Goal: Task Accomplishment & Management: Use online tool/utility

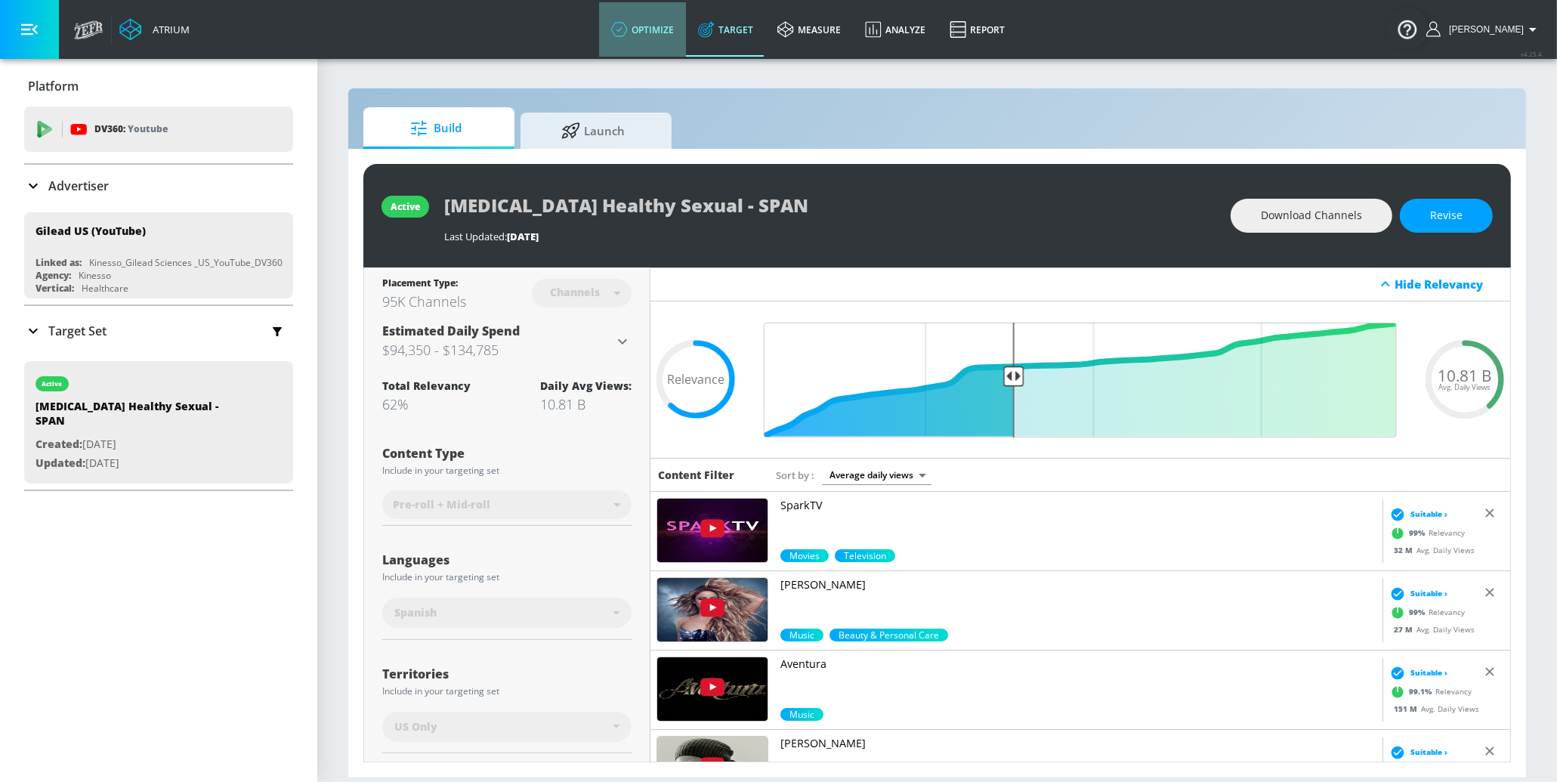
click at [652, 25] on link "optimize" at bounding box center [642, 29] width 87 height 54
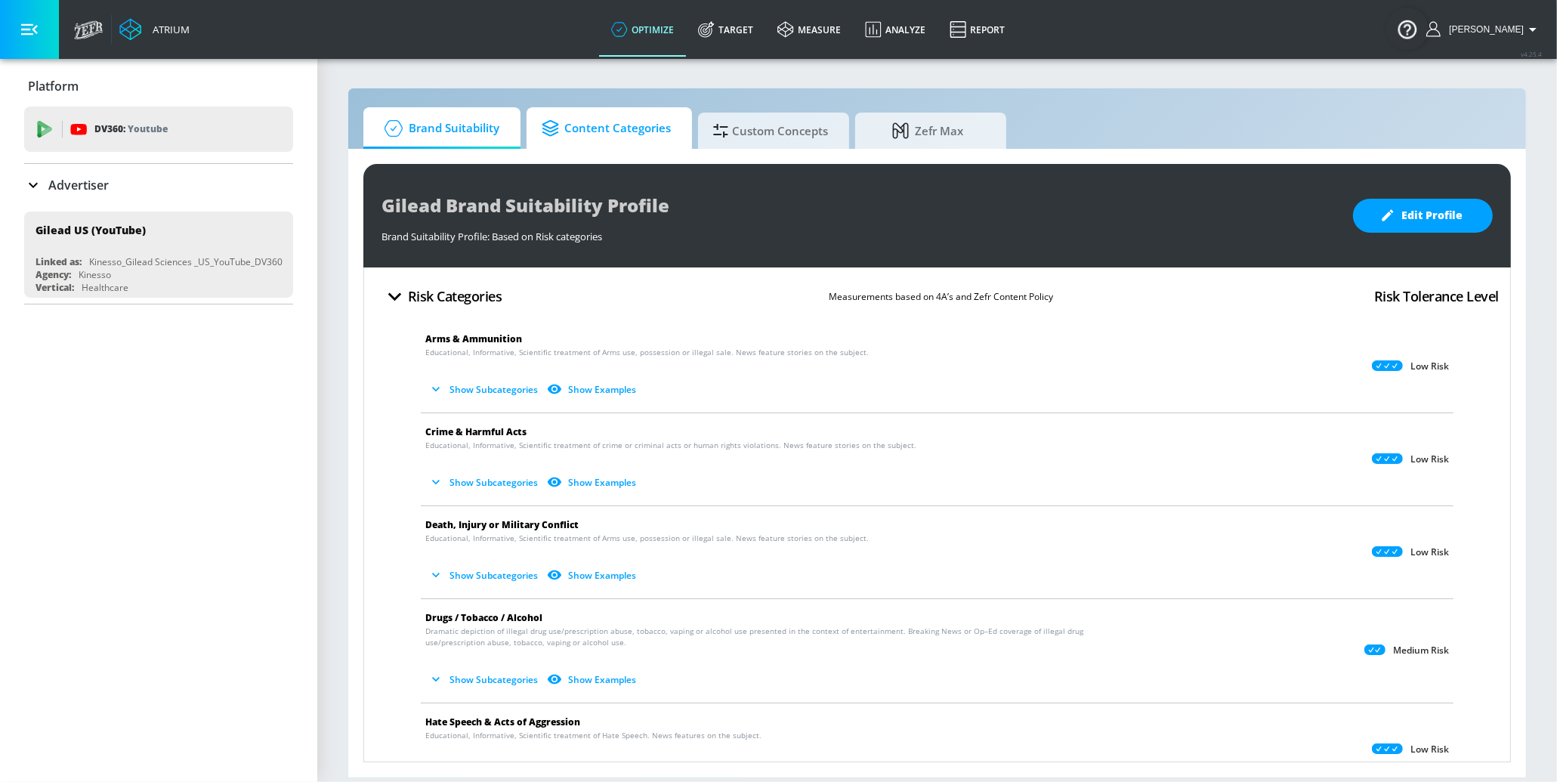
click at [656, 126] on span "Content Categories" at bounding box center [606, 128] width 129 height 36
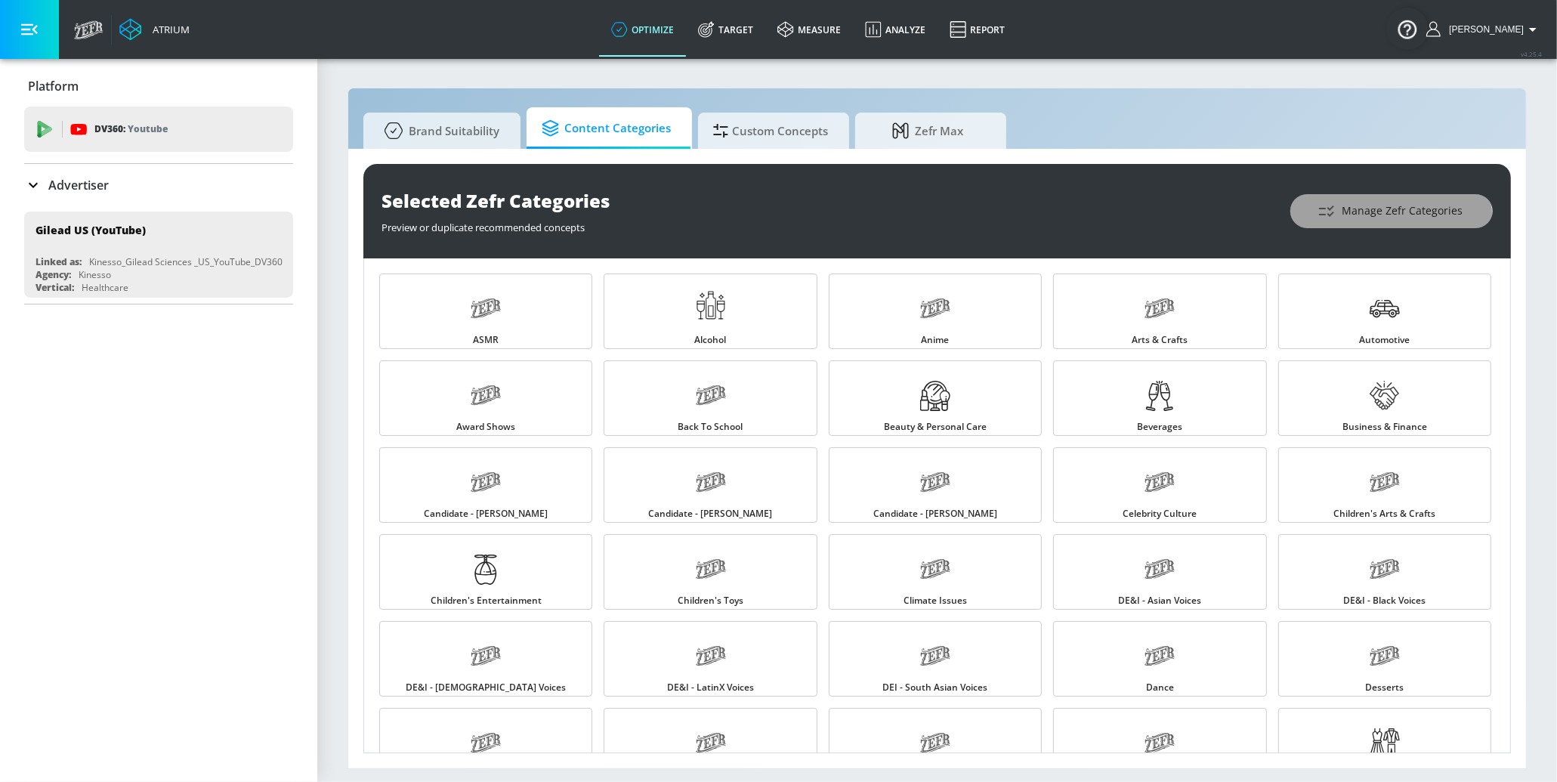
click at [1323, 227] on button "Manage Zefr Categories" at bounding box center [1391, 211] width 202 height 34
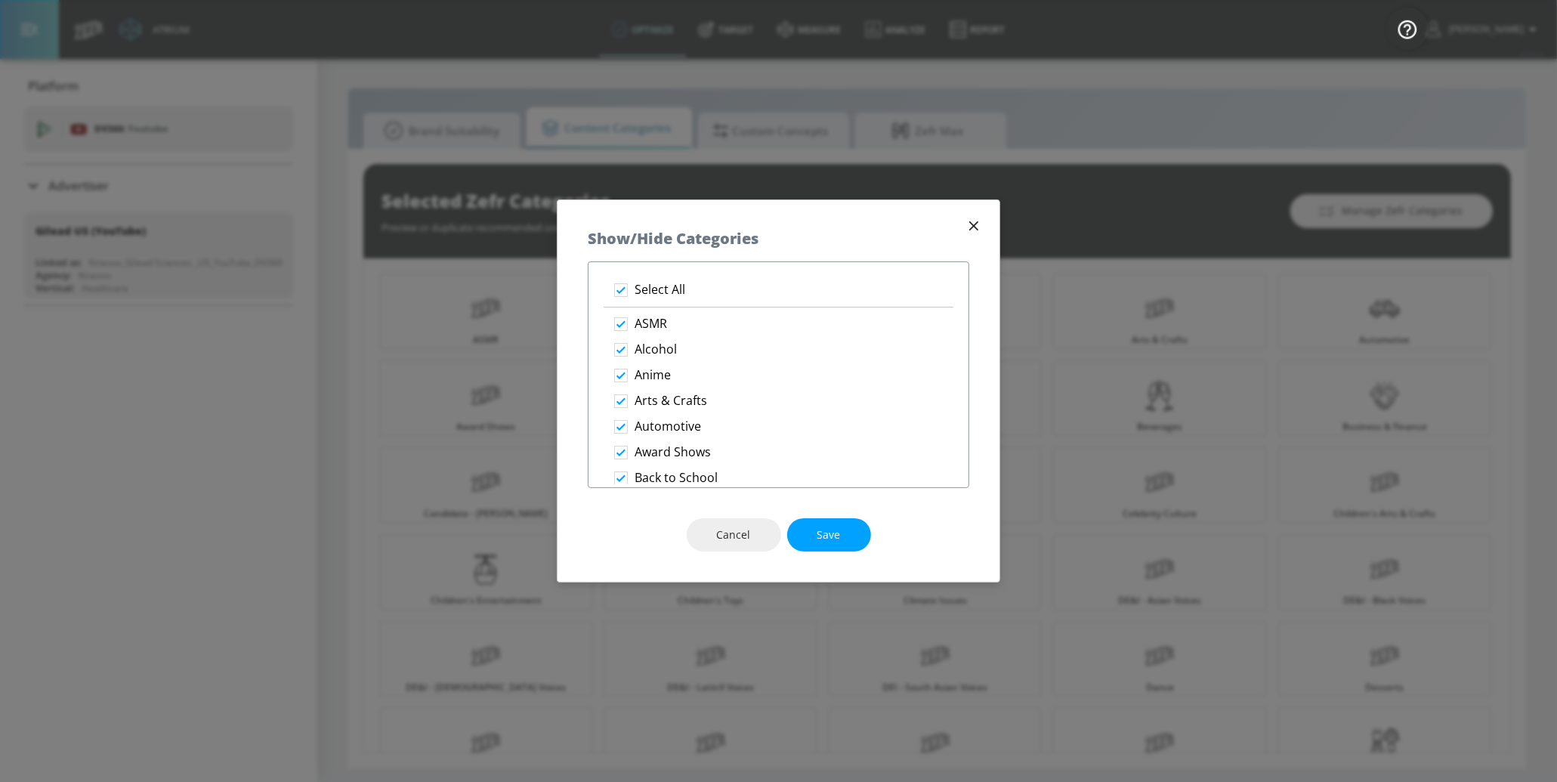
click at [974, 232] on icon "button" at bounding box center [973, 226] width 17 height 17
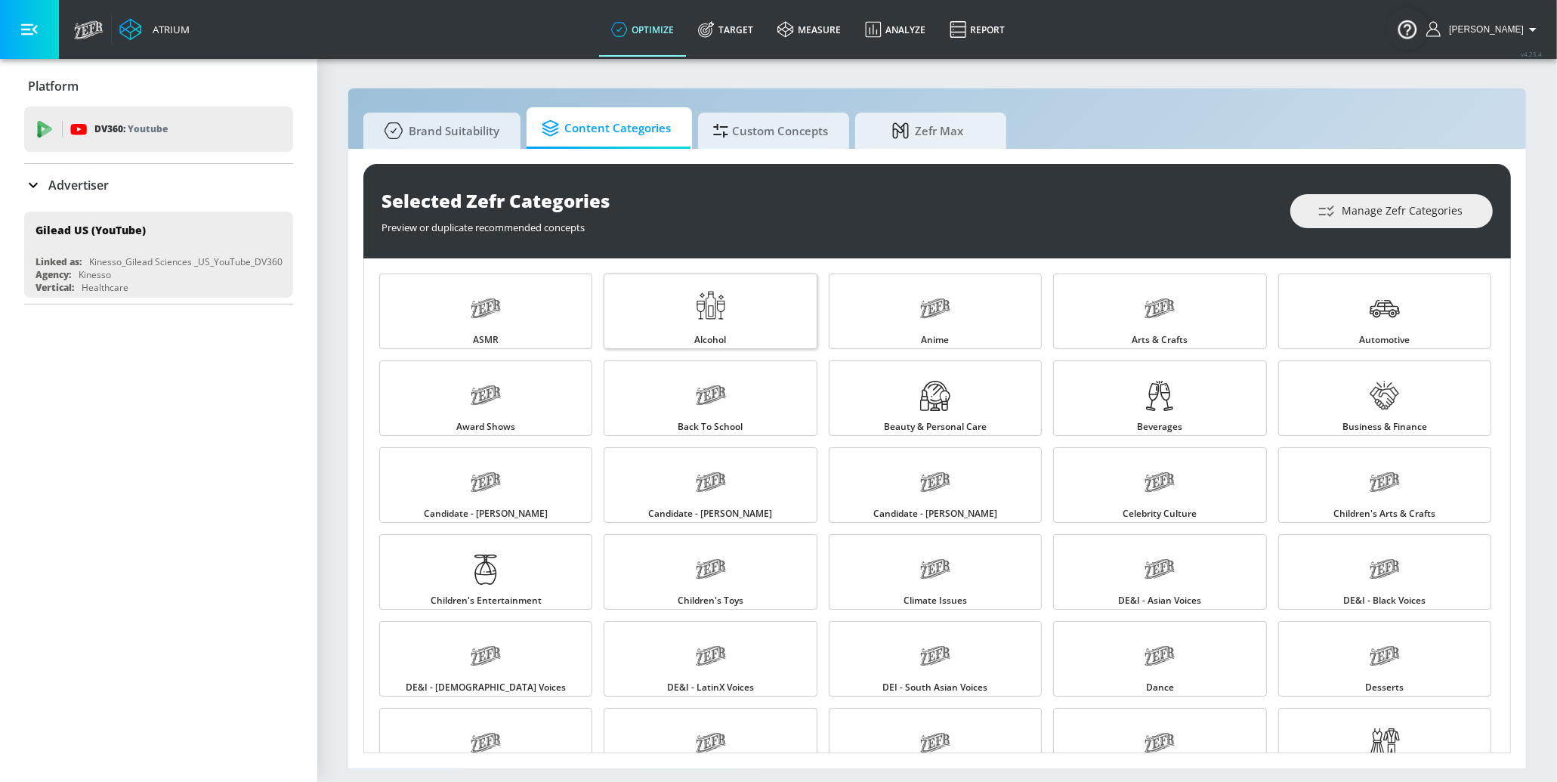
click at [703, 299] on icon at bounding box center [711, 309] width 30 height 38
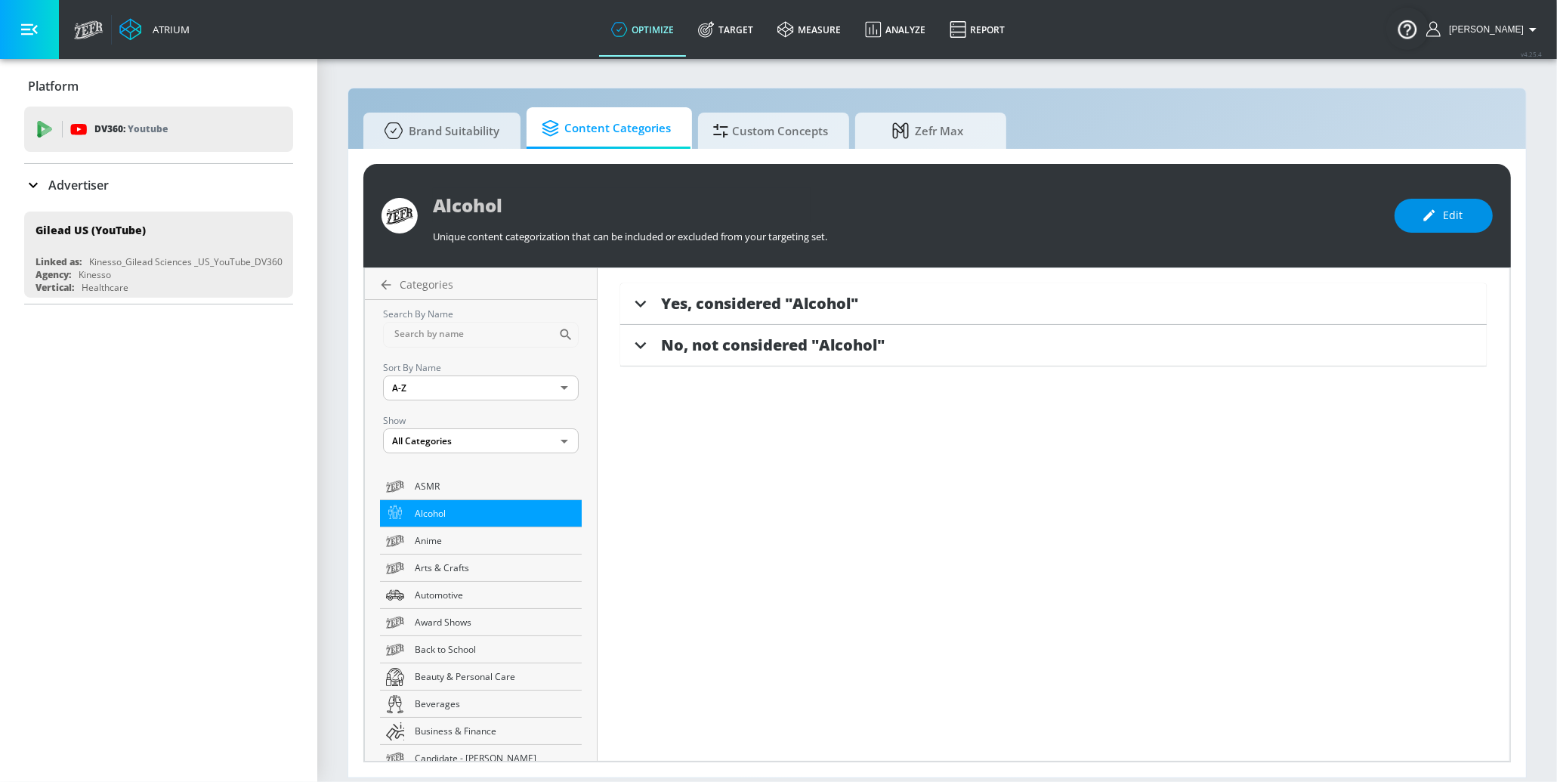
click at [1461, 216] on span "Edit" at bounding box center [1443, 215] width 38 height 19
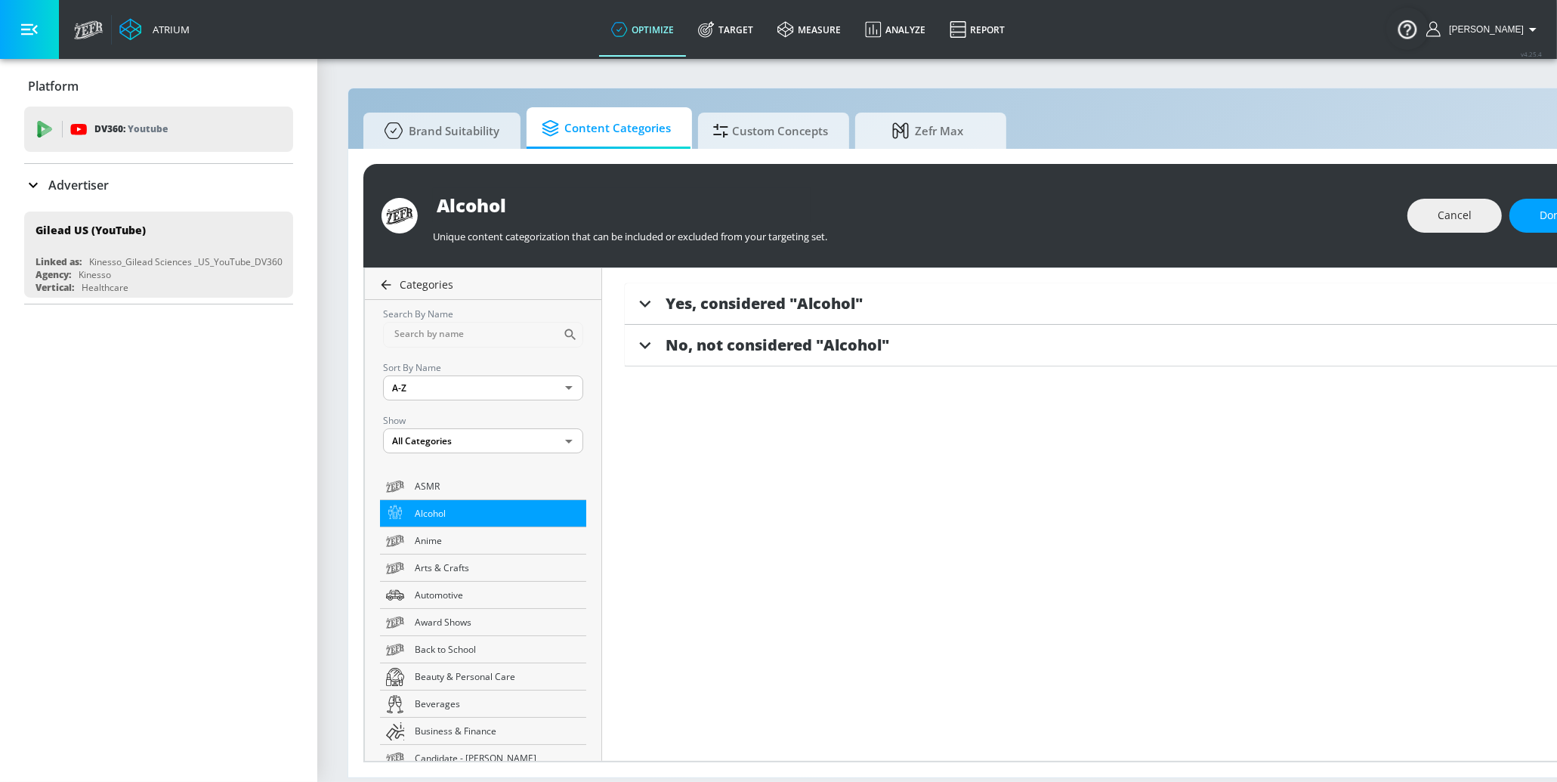
click at [381, 279] on icon at bounding box center [385, 284] width 15 height 15
